Goal: Task Accomplishment & Management: Use online tool/utility

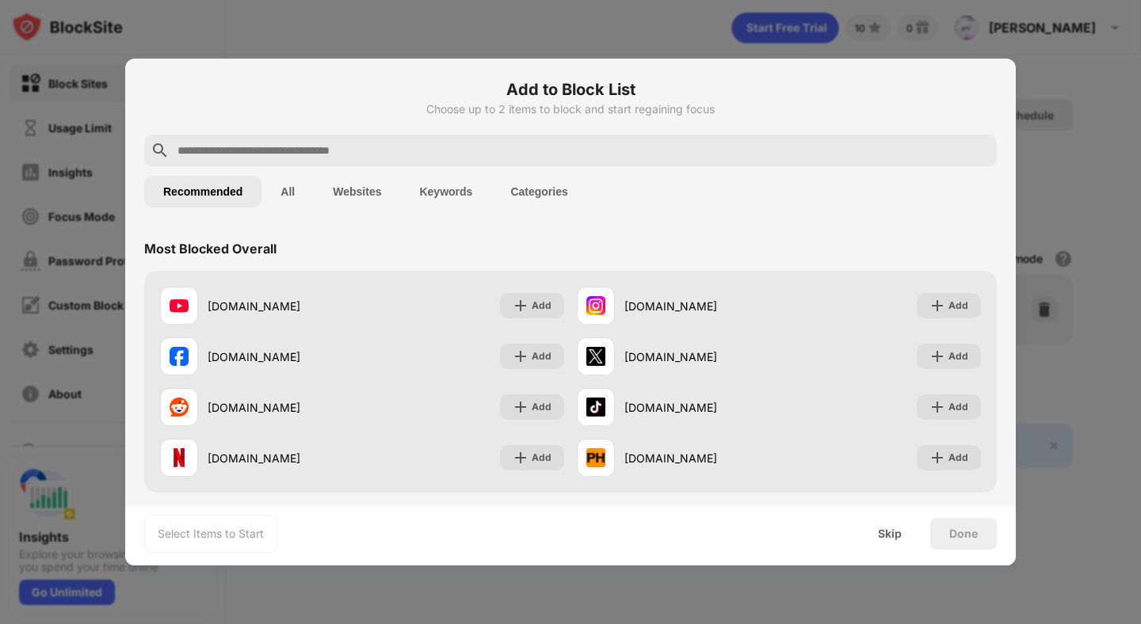
click at [416, 154] on input "text" at bounding box center [583, 150] width 815 height 19
type input "*"
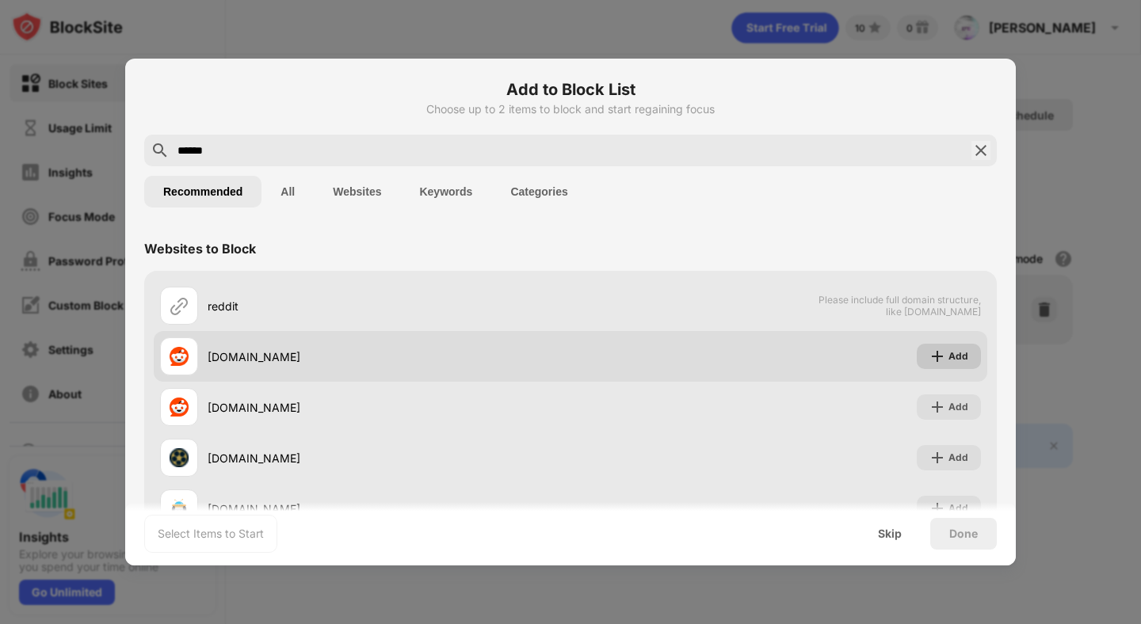
type input "******"
click at [930, 355] on div "Add" at bounding box center [949, 356] width 64 height 25
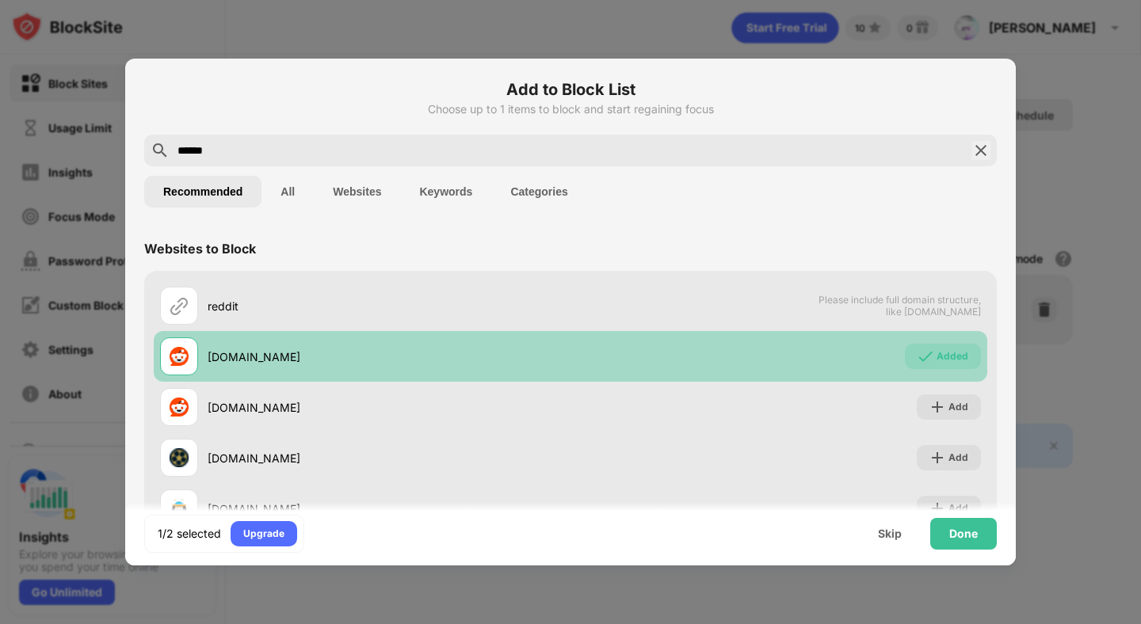
scroll to position [29, 0]
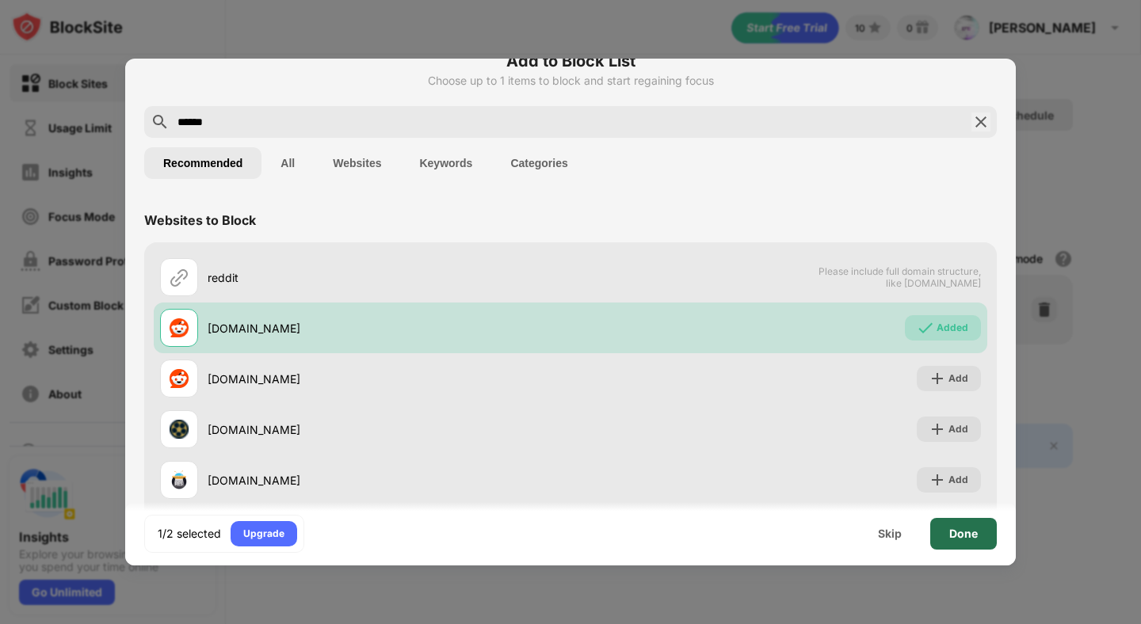
click at [983, 539] on div "Done" at bounding box center [963, 534] width 67 height 32
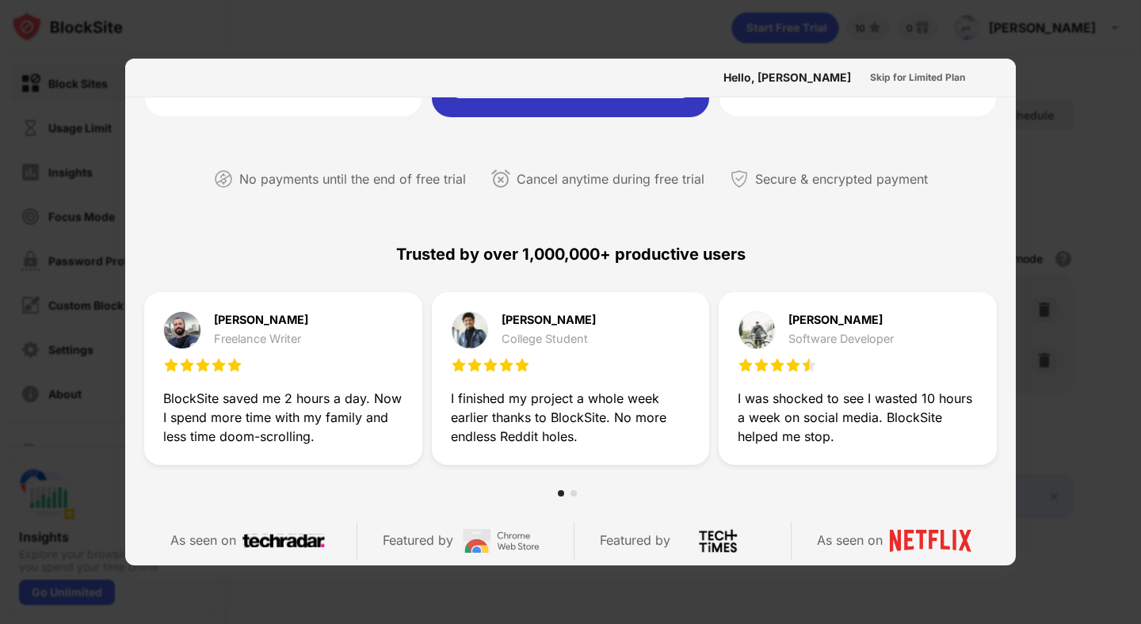
scroll to position [320, 0]
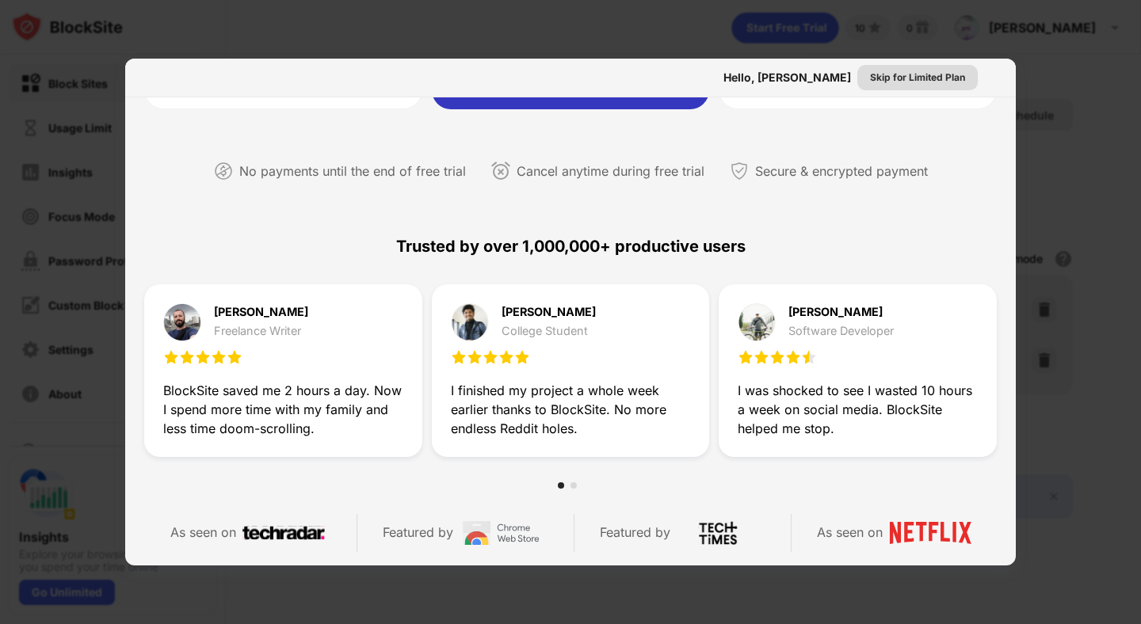
click at [907, 74] on div "Skip for Limited Plan" at bounding box center [917, 78] width 95 height 16
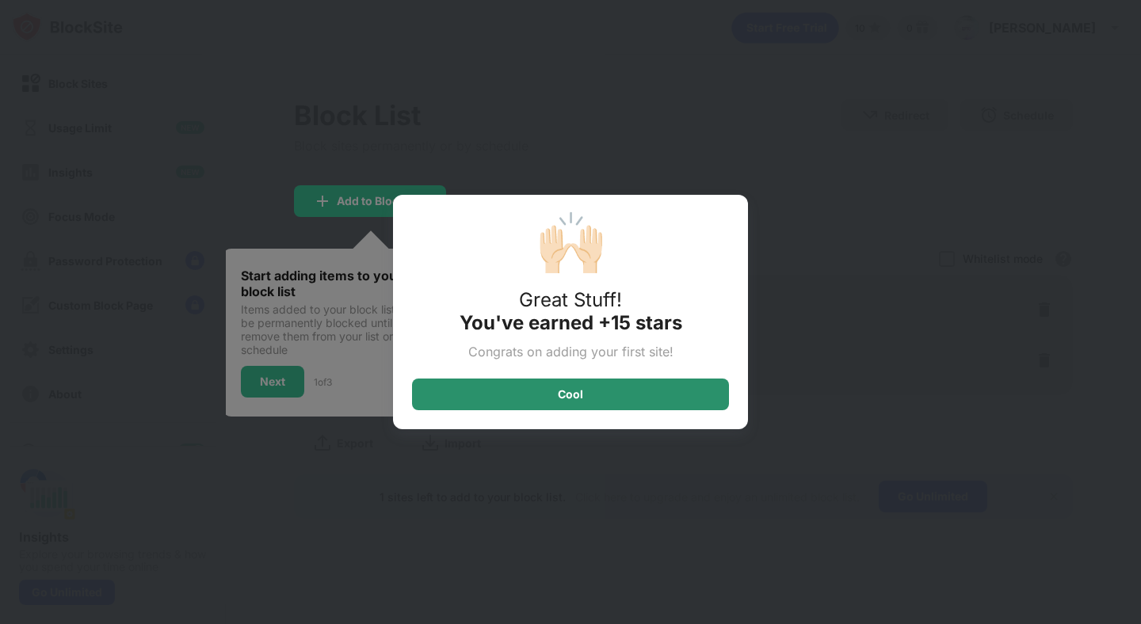
click at [592, 389] on div "Cool" at bounding box center [570, 395] width 317 height 32
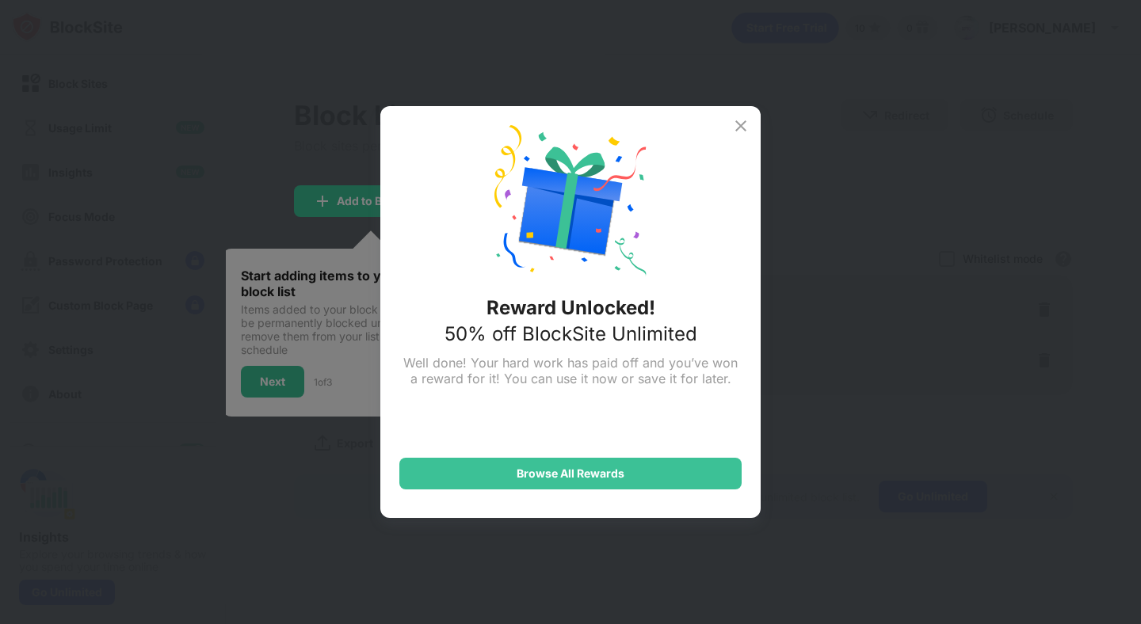
click at [735, 127] on img at bounding box center [740, 125] width 19 height 19
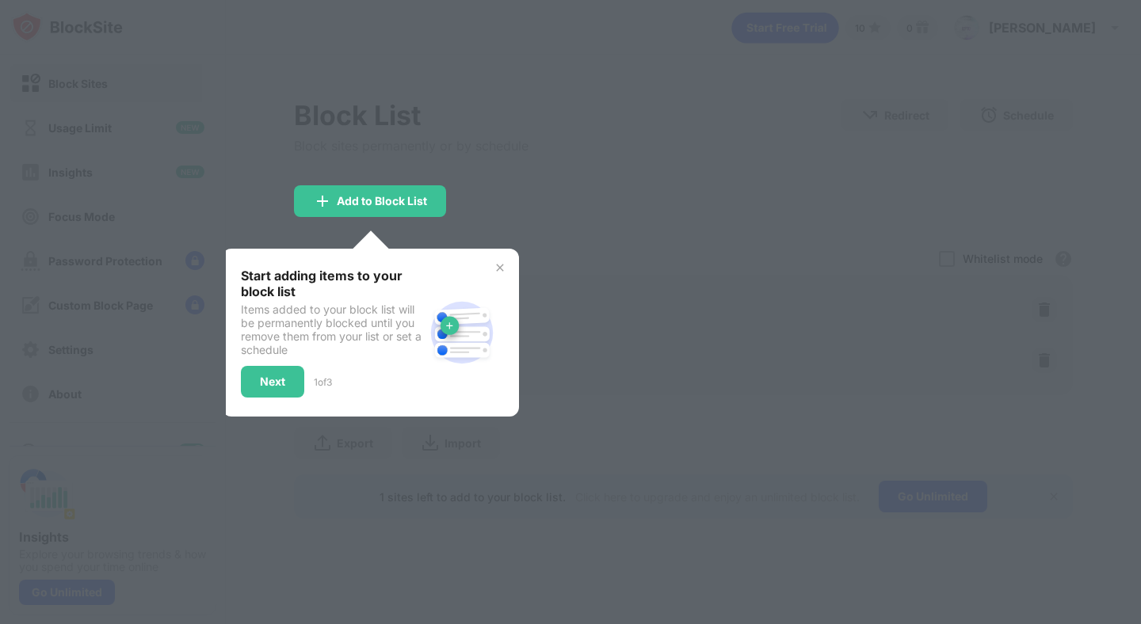
click at [649, 261] on div at bounding box center [570, 312] width 1141 height 624
click at [503, 268] on img at bounding box center [500, 268] width 13 height 13
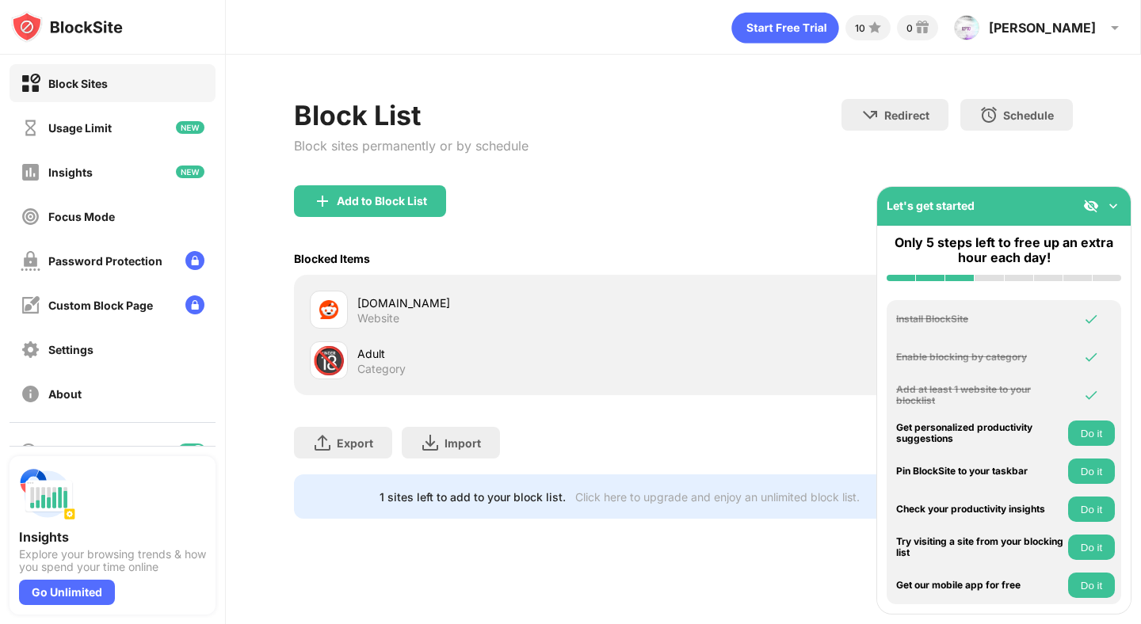
click at [1113, 211] on img at bounding box center [1114, 206] width 16 height 16
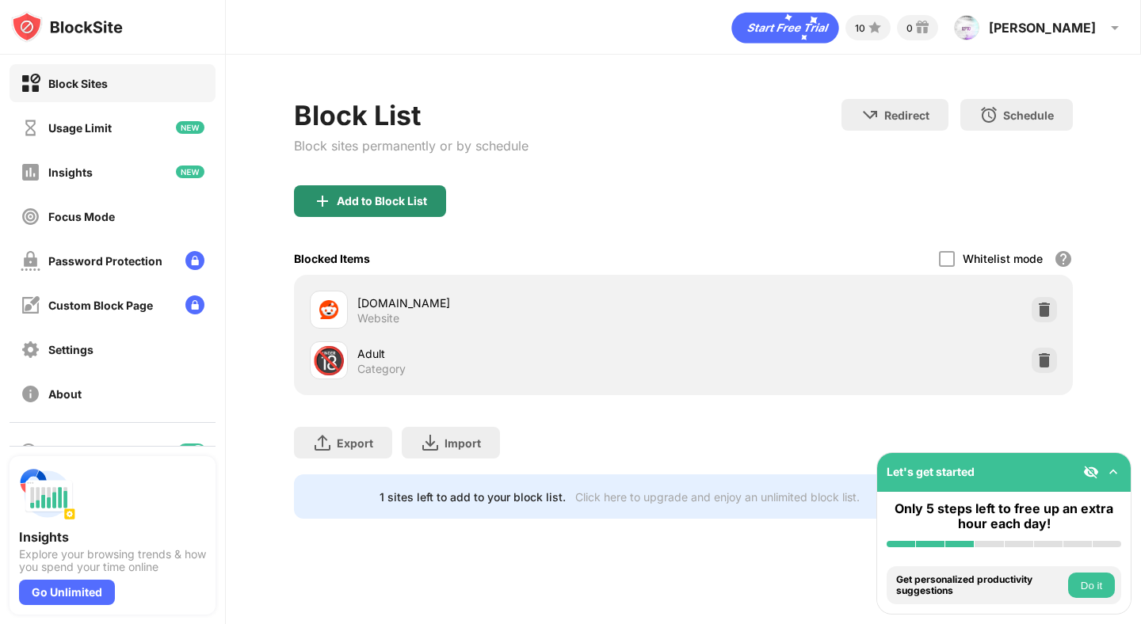
click at [391, 205] on div "Add to Block List" at bounding box center [382, 201] width 90 height 13
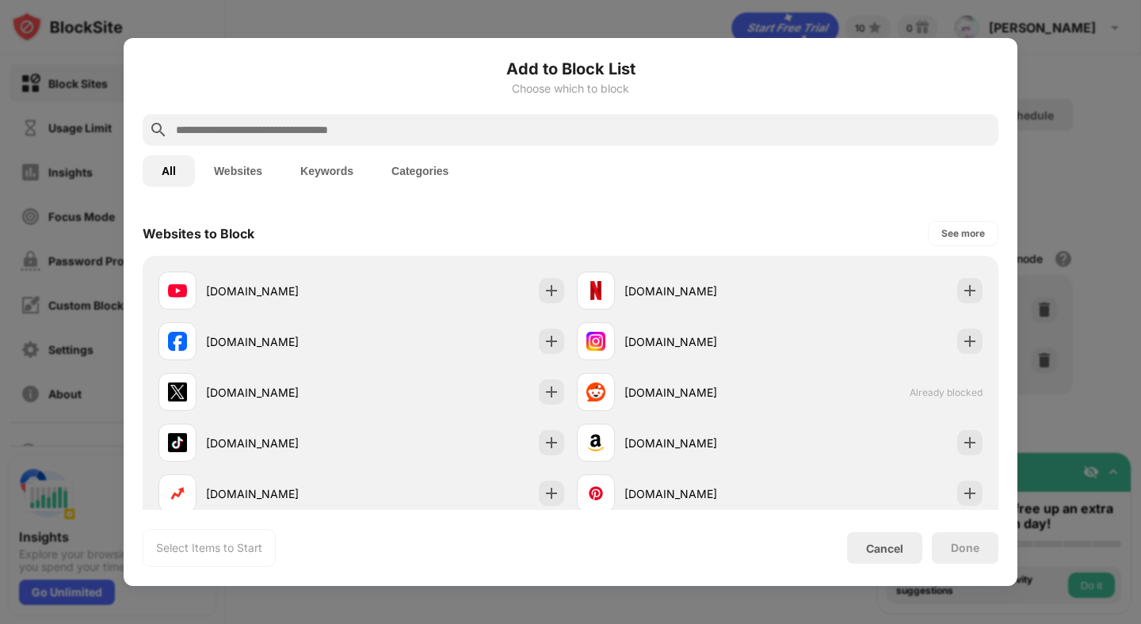
scroll to position [222, 0]
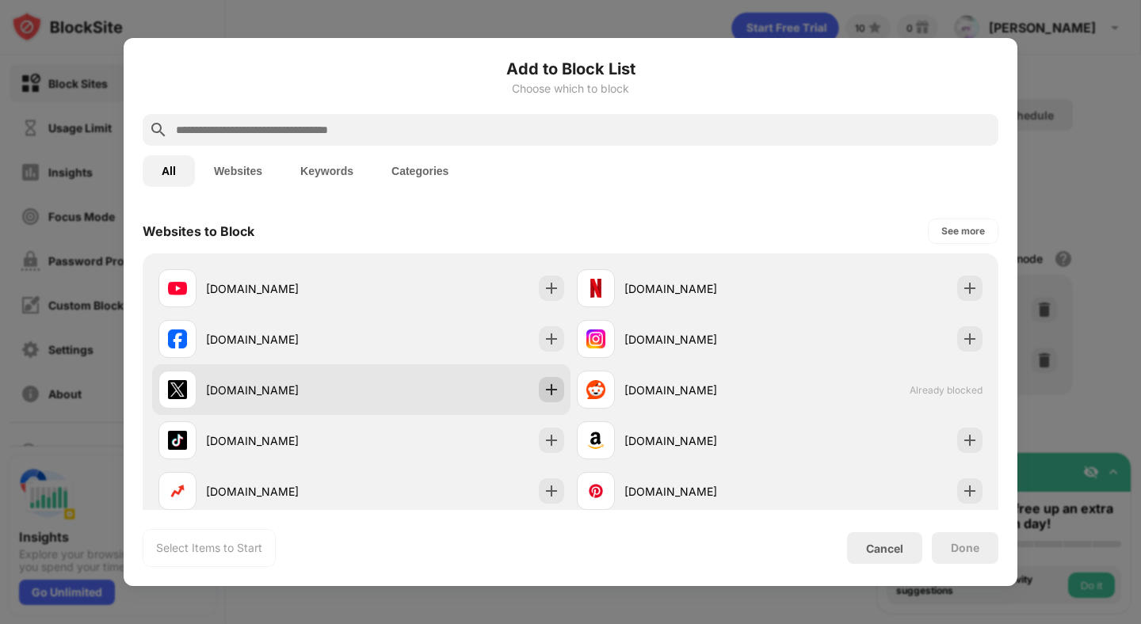
click at [552, 381] on div at bounding box center [551, 389] width 25 height 25
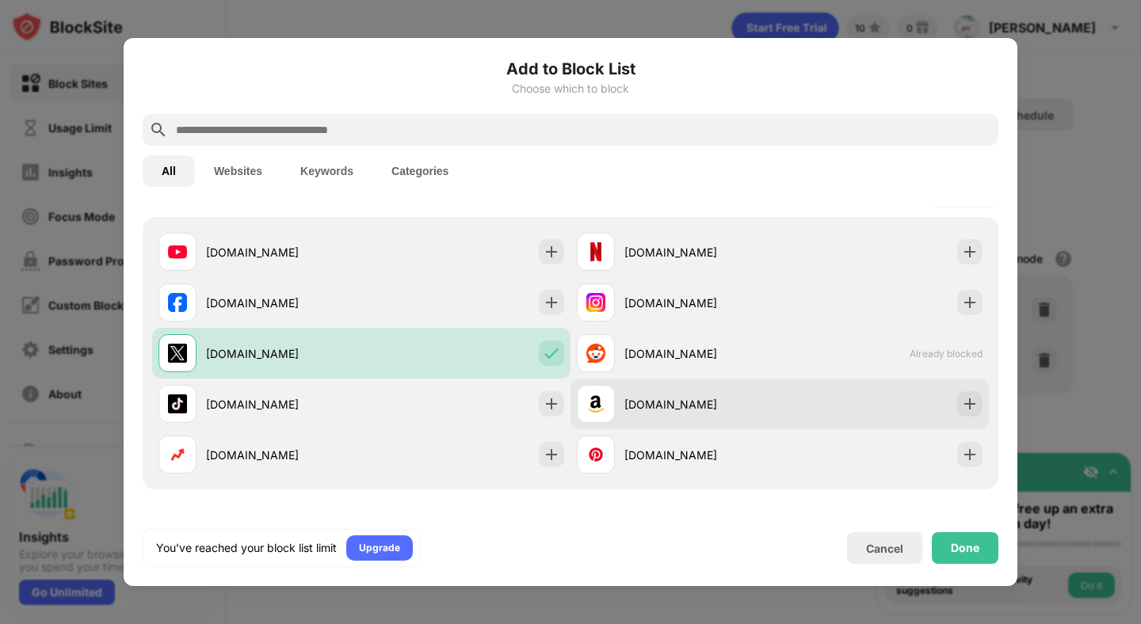
scroll to position [256, 0]
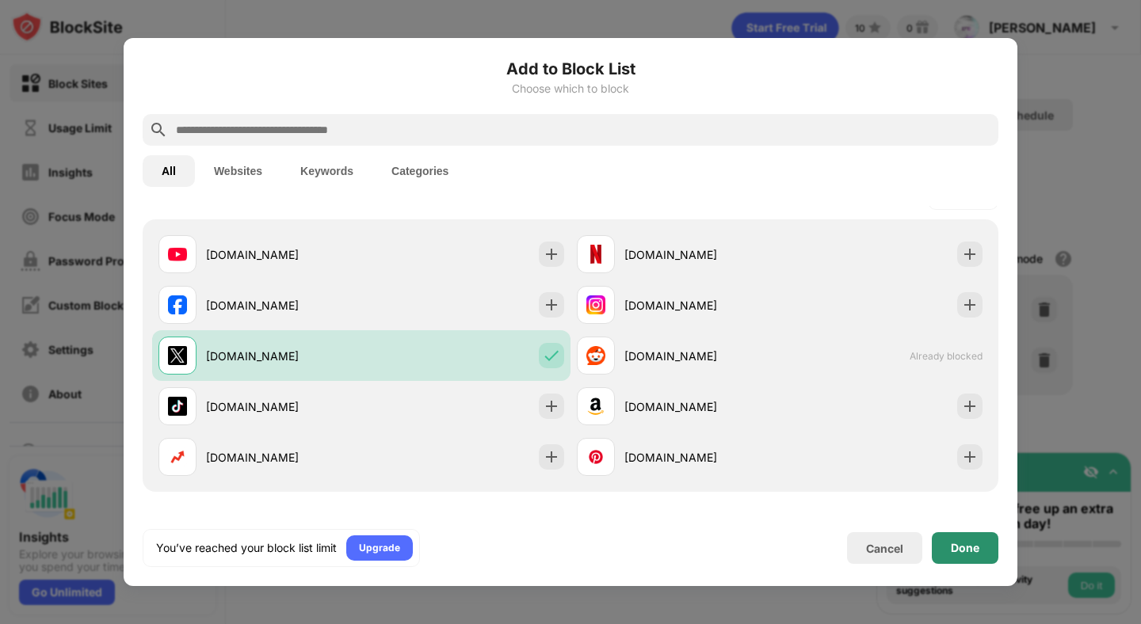
click at [990, 555] on div "Done" at bounding box center [965, 549] width 67 height 32
